Goal: Contribute content: Add original content to the website for others to see

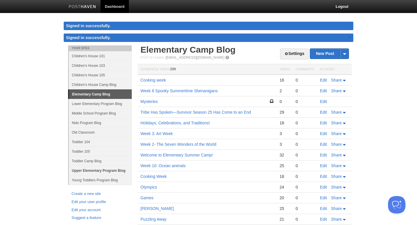
click at [104, 170] on link "Upper Elementary Program Blog" at bounding box center [100, 171] width 63 height 10
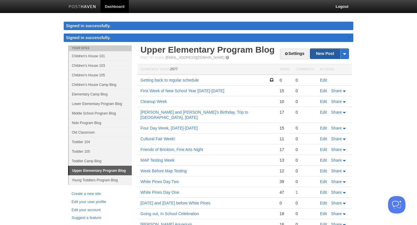
click at [322, 53] on link "New Post" at bounding box center [329, 54] width 38 height 10
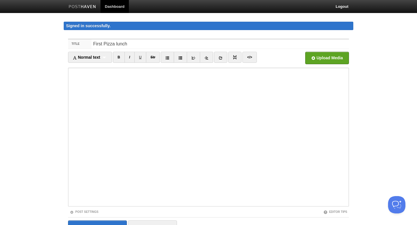
type input "First Pizza lunch"
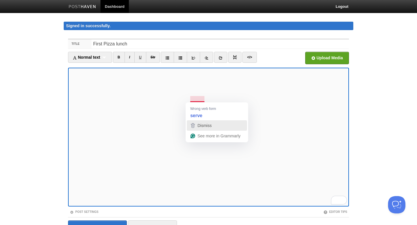
click at [203, 126] on span "Dismiss" at bounding box center [204, 125] width 14 height 5
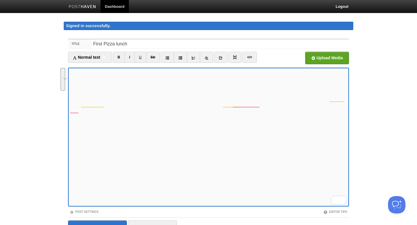
click at [64, 91] on button "See rewrite suggestions" at bounding box center [62, 79] width 5 height 23
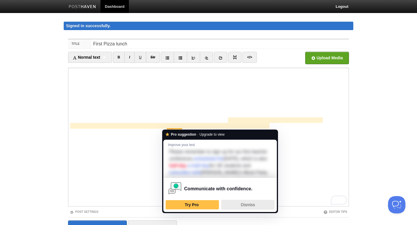
click at [244, 207] on span "Dismiss" at bounding box center [248, 205] width 14 height 5
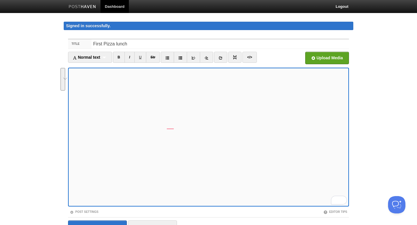
click at [65, 91] on button "See rewrite suggestions" at bounding box center [62, 79] width 5 height 23
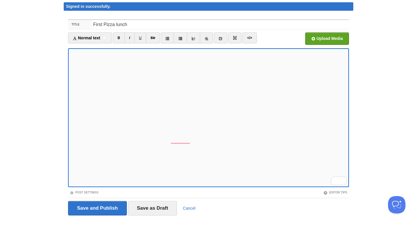
scroll to position [20, 0]
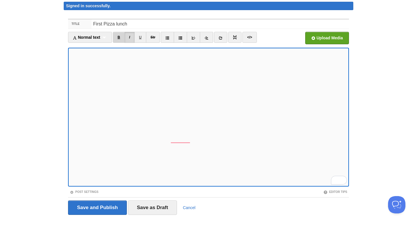
click at [123, 36] on link "B" at bounding box center [119, 37] width 12 height 11
click at [122, 40] on link "B" at bounding box center [119, 37] width 12 height 11
click at [132, 39] on link "I" at bounding box center [129, 37] width 10 height 11
click at [118, 37] on link "B" at bounding box center [119, 37] width 12 height 11
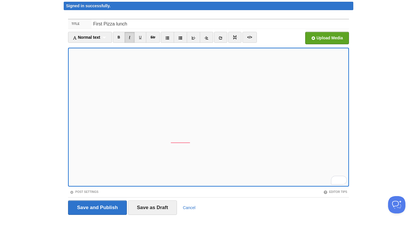
click at [132, 38] on link "I" at bounding box center [129, 37] width 10 height 11
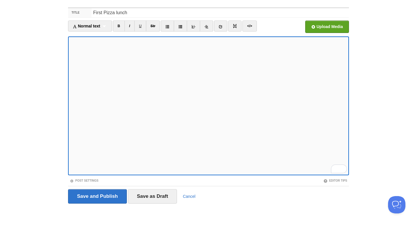
scroll to position [0, 0]
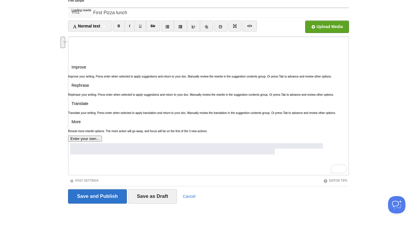
click at [65, 48] on button "See rewrite suggestions" at bounding box center [62, 42] width 5 height 11
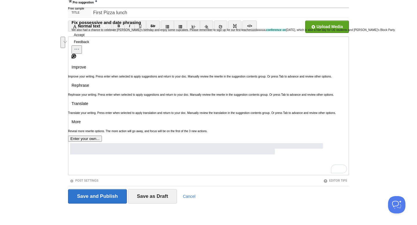
click at [84, 38] on button "Accept" at bounding box center [78, 35] width 15 height 7
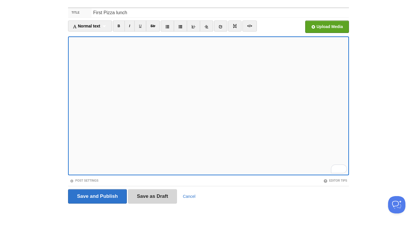
click at [149, 196] on input "Save as Draft" at bounding box center [152, 196] width 49 height 14
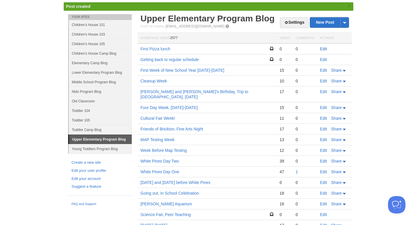
click at [326, 48] on link "Edit" at bounding box center [323, 49] width 7 height 5
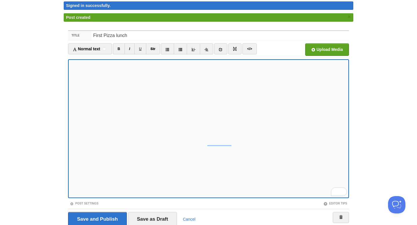
scroll to position [22, 0]
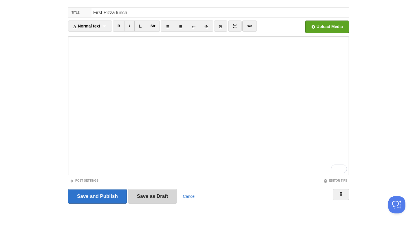
click at [162, 198] on input "Save as Draft" at bounding box center [152, 196] width 49 height 14
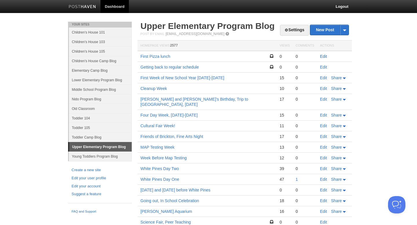
click at [323, 57] on link "Edit" at bounding box center [323, 56] width 7 height 5
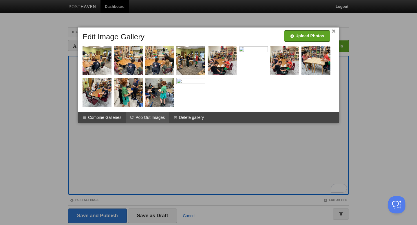
click at [141, 117] on li "Pop Out Images" at bounding box center [147, 117] width 43 height 11
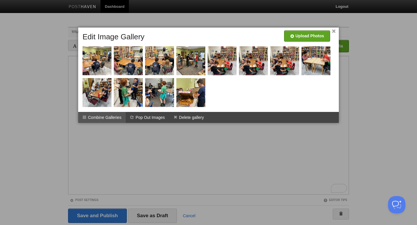
click at [98, 115] on li "Combine Galleries" at bounding box center [101, 117] width 47 height 11
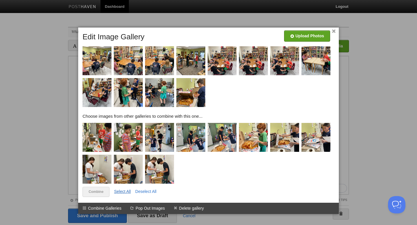
click at [123, 191] on link "Select All" at bounding box center [122, 191] width 17 height 5
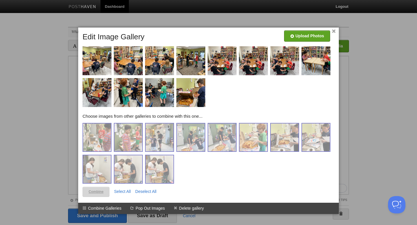
click at [96, 193] on link "Combine" at bounding box center [95, 192] width 27 height 10
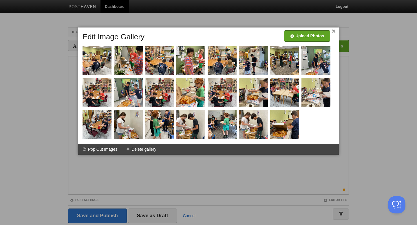
click at [334, 32] on link "×" at bounding box center [334, 31] width 4 height 3
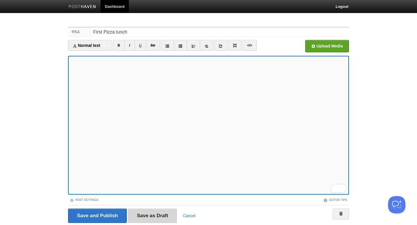
click at [148, 218] on input "Save as Draft" at bounding box center [152, 216] width 49 height 14
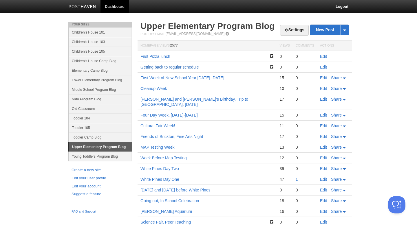
click at [176, 68] on link "Getting back to regular schedule" at bounding box center [169, 67] width 58 height 5
click at [167, 67] on link "Getting back to regular schedule" at bounding box center [169, 67] width 58 height 5
click at [156, 57] on link "First Pizza lunch" at bounding box center [155, 56] width 30 height 5
click at [173, 68] on link "Getting back to regular schedule" at bounding box center [169, 67] width 58 height 5
click at [323, 68] on link "Edit" at bounding box center [323, 67] width 7 height 5
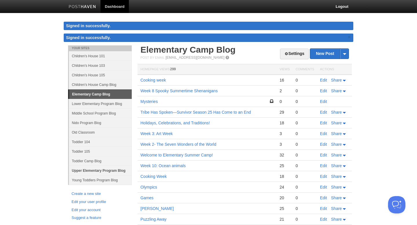
click at [100, 169] on link "Upper Elementary Program Blog" at bounding box center [100, 171] width 63 height 10
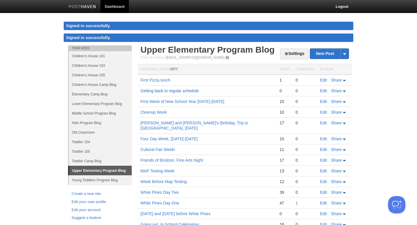
click at [170, 91] on link "Getting back to regular schedule" at bounding box center [169, 91] width 58 height 5
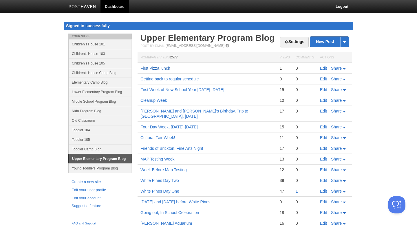
click at [162, 68] on link "First Pizza lunch" at bounding box center [155, 68] width 30 height 5
click at [180, 80] on link "Getting back to regular schedule" at bounding box center [169, 79] width 58 height 5
click at [159, 69] on link "First Pizza lunch" at bounding box center [155, 68] width 30 height 5
click at [176, 78] on link "Getting back to regular schedule" at bounding box center [169, 79] width 58 height 5
click at [167, 79] on link "Getting back to regular schedule" at bounding box center [169, 79] width 58 height 5
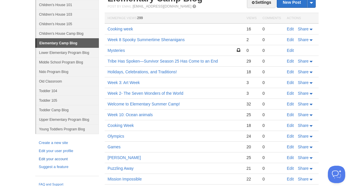
scroll to position [58, 0]
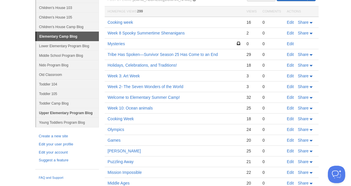
click at [73, 113] on link "Upper Elementary Program Blog" at bounding box center [67, 113] width 63 height 10
